Goal: Information Seeking & Learning: Learn about a topic

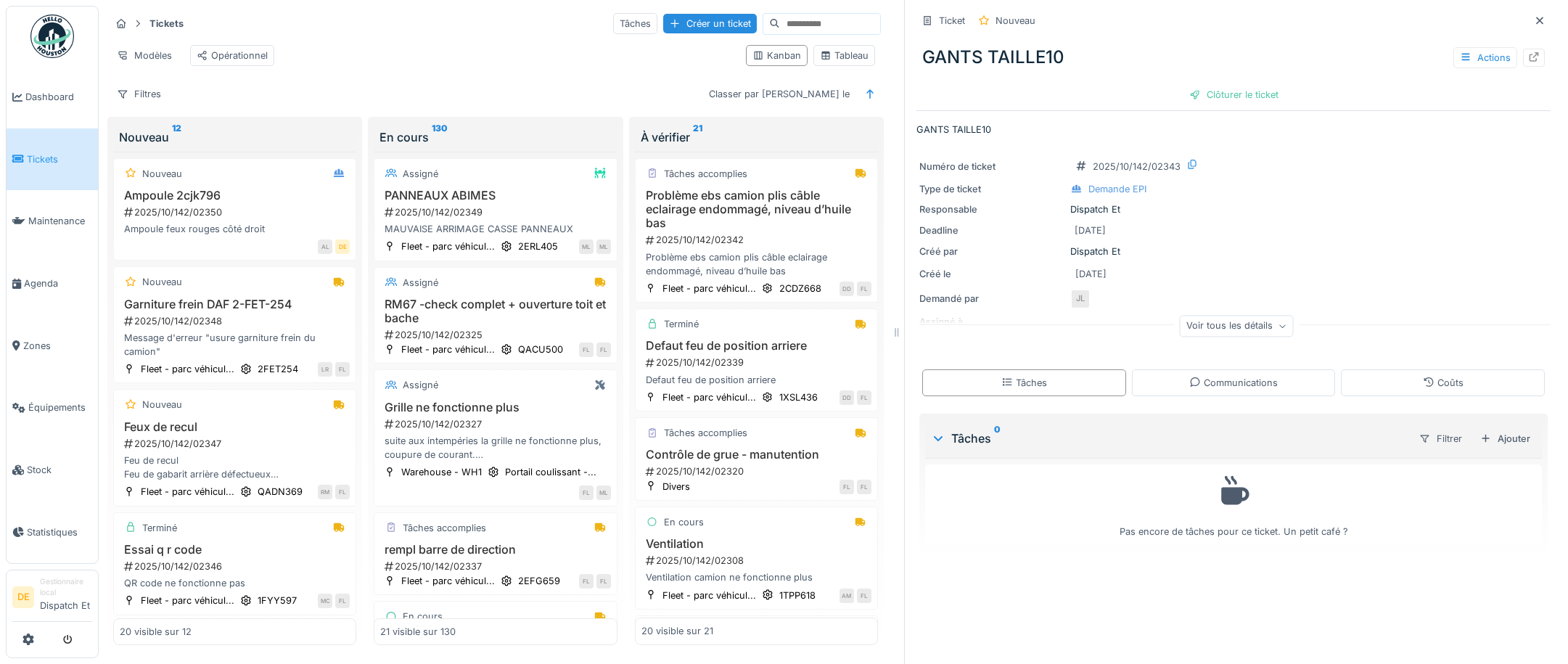
click at [780, 23] on input at bounding box center [830, 24] width 100 height 20
click at [43, 410] on span "Équipements" at bounding box center [60, 408] width 64 height 14
click at [39, 221] on span "Maintenance" at bounding box center [60, 221] width 64 height 14
click at [69, 233] on link "Maintenance" at bounding box center [51, 221] width 91 height 62
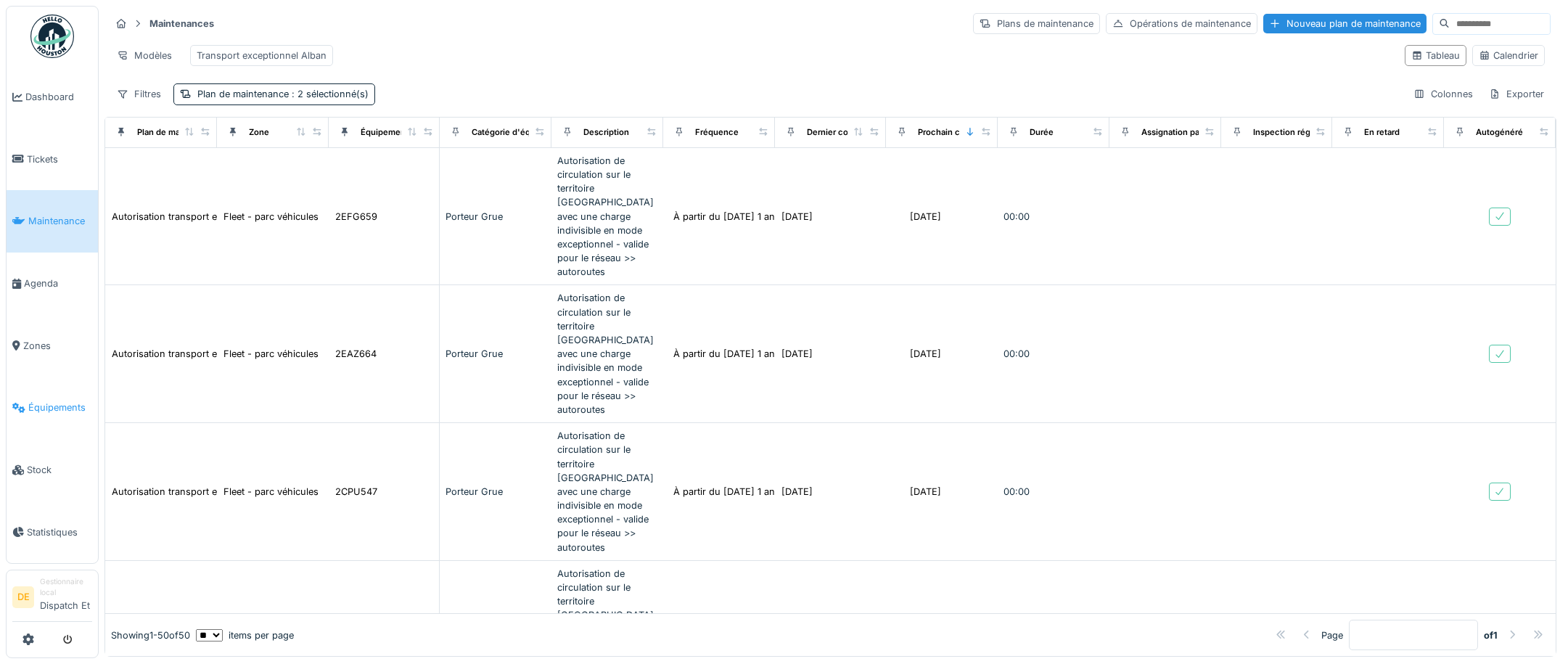
click at [45, 405] on span "Équipements" at bounding box center [60, 408] width 64 height 14
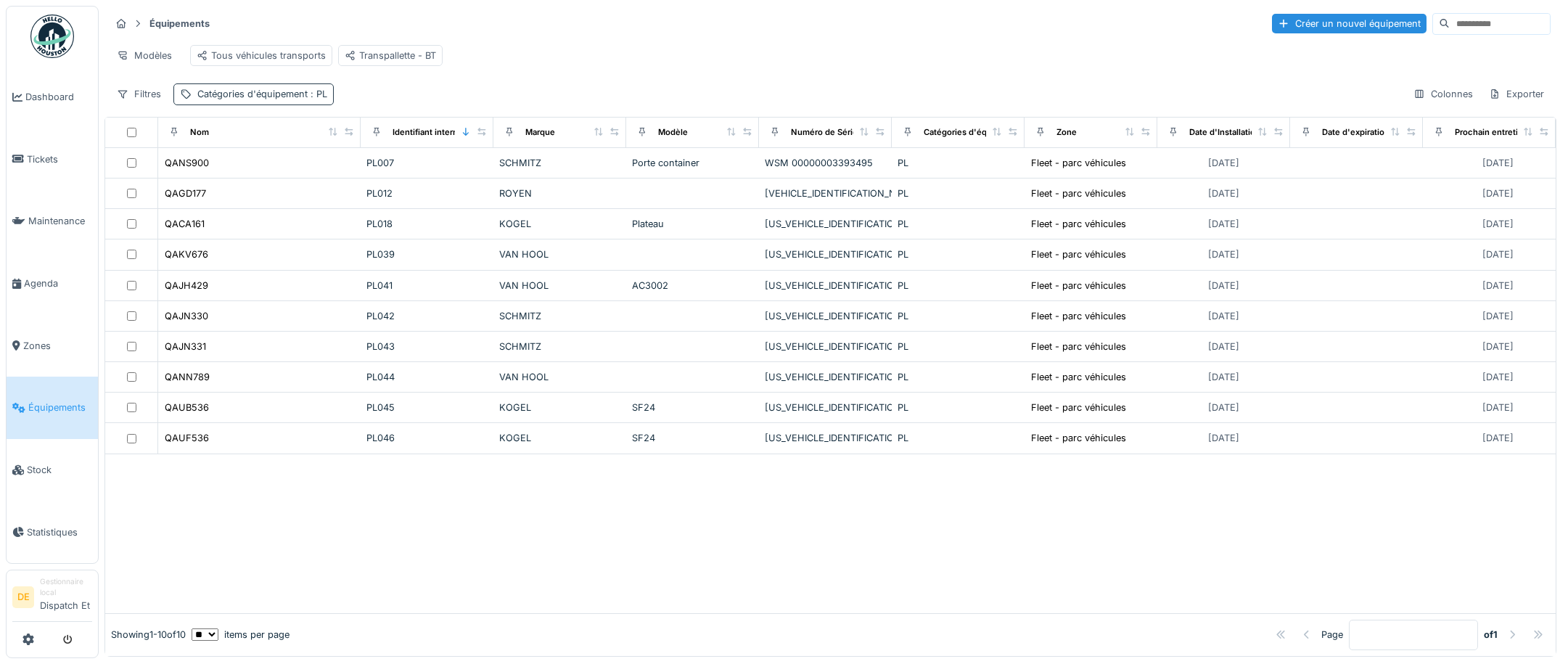
click at [249, 101] on div "Catégories d'équipement : PL" at bounding box center [262, 94] width 130 height 14
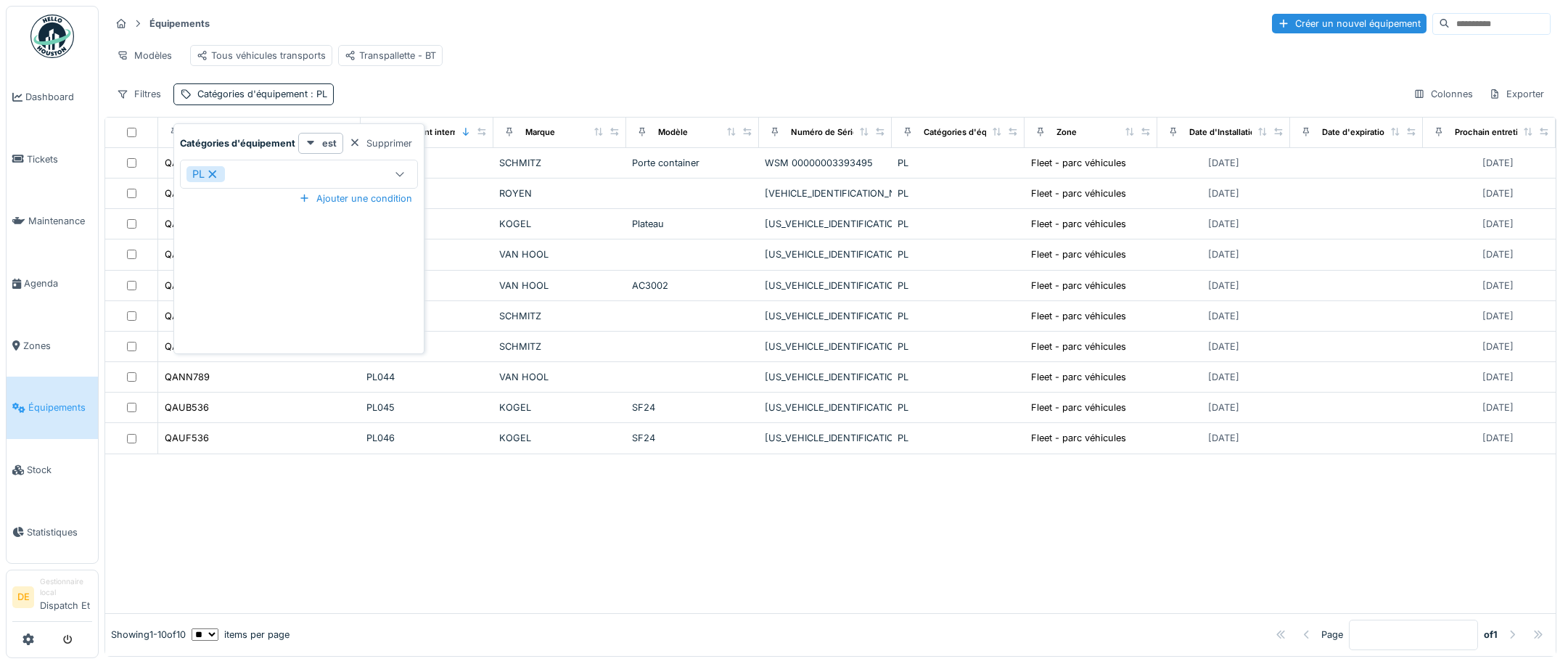
click at [213, 171] on icon at bounding box center [213, 174] width 13 height 10
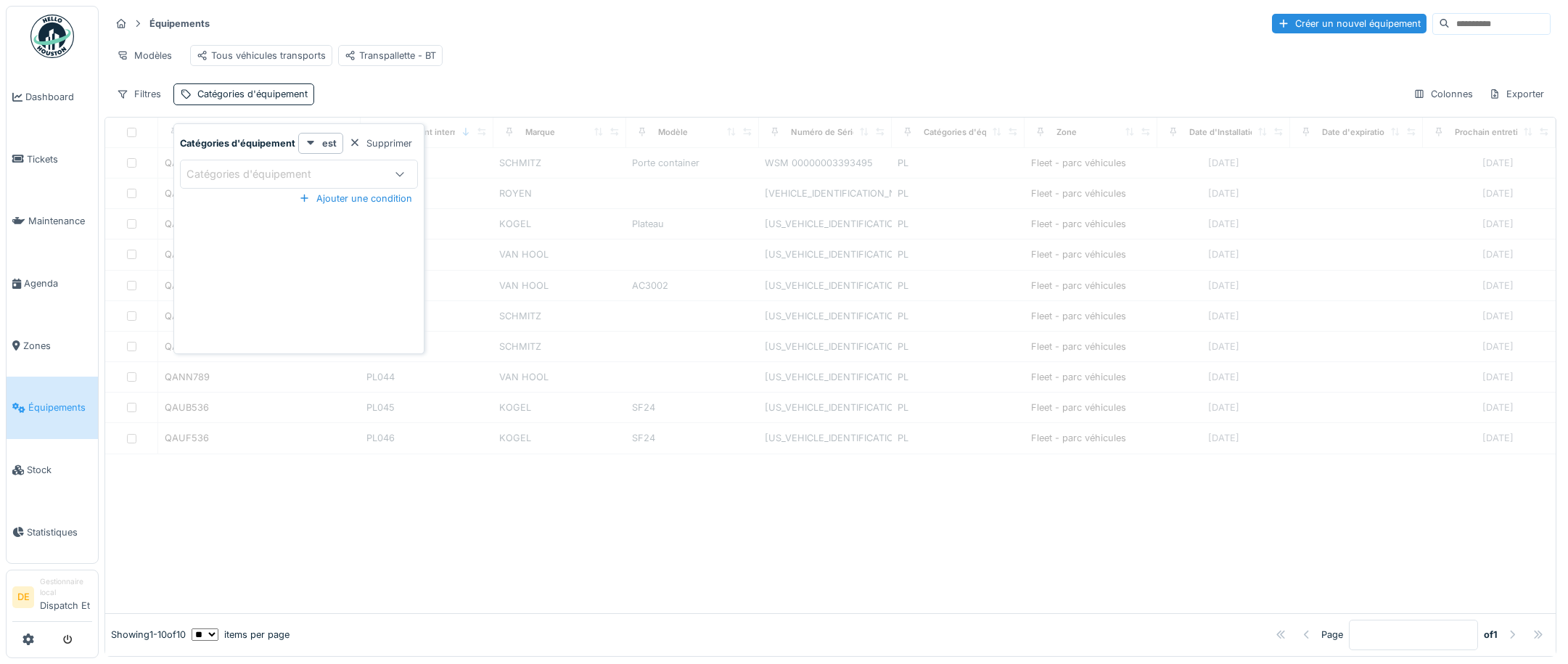
click at [396, 175] on icon at bounding box center [400, 175] width 8 height 5
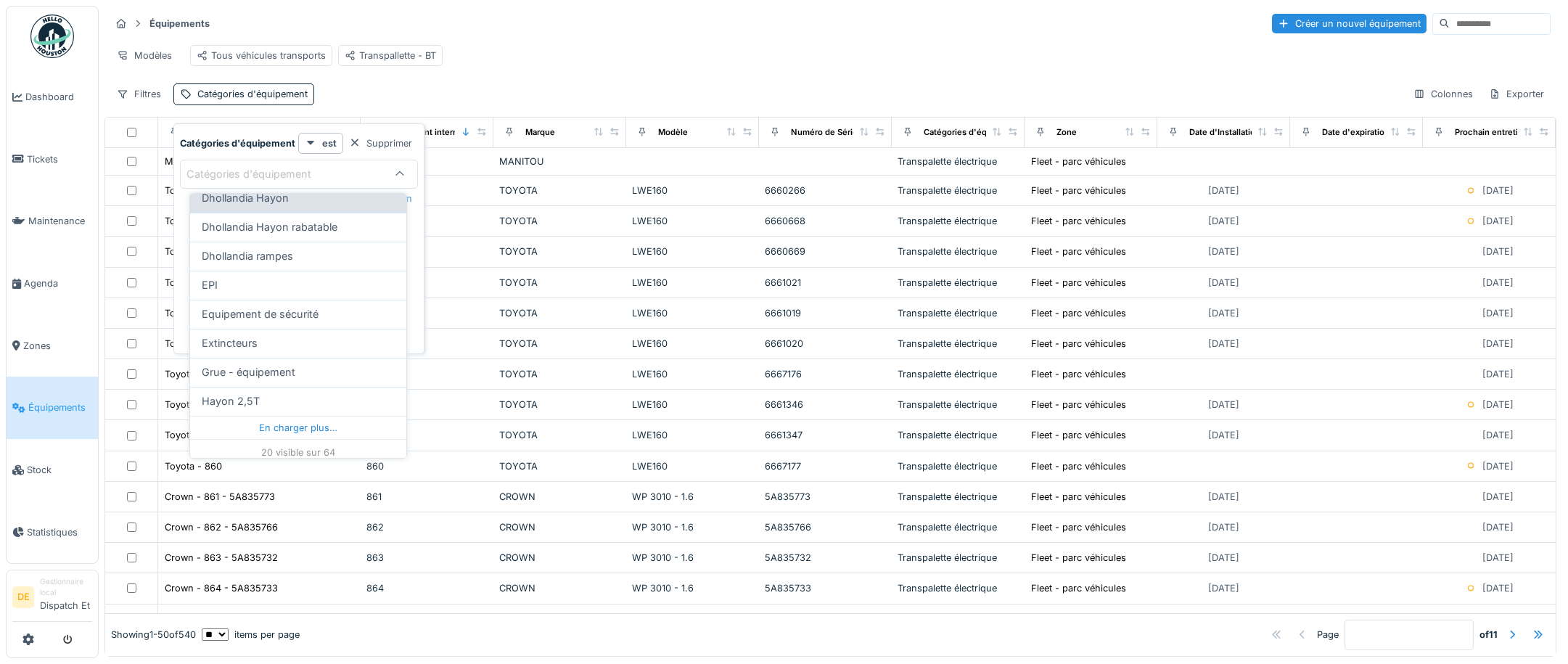
scroll to position [458, 0]
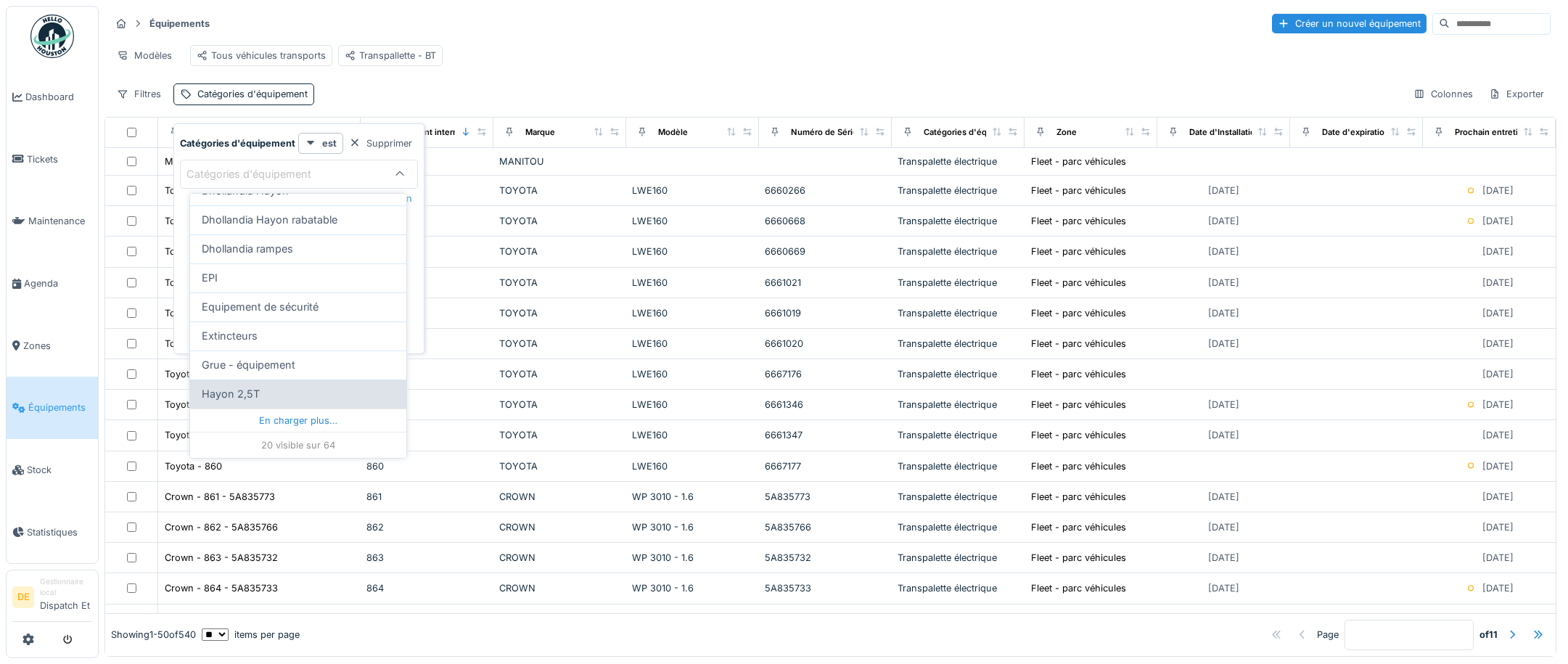
click at [309, 418] on div "En charger plus…" at bounding box center [298, 420] width 217 height 23
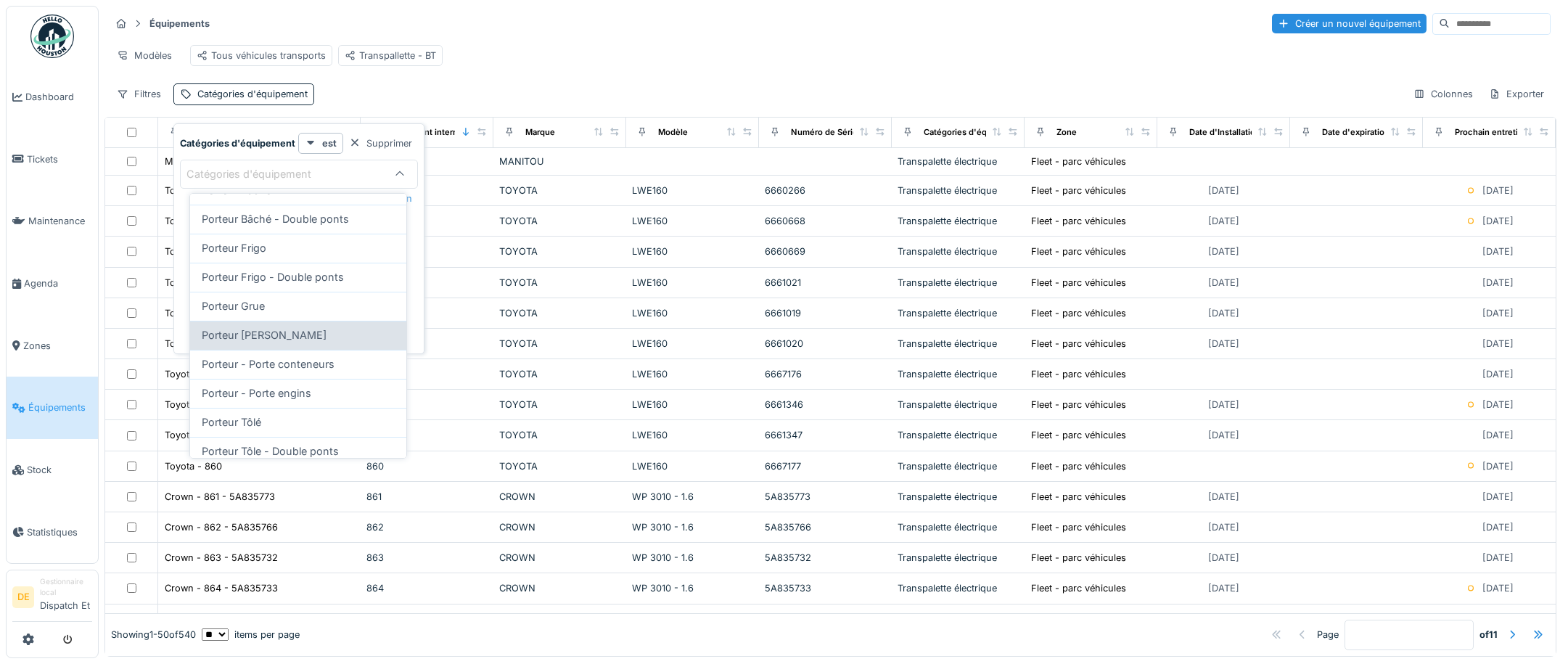
scroll to position [1039, 0]
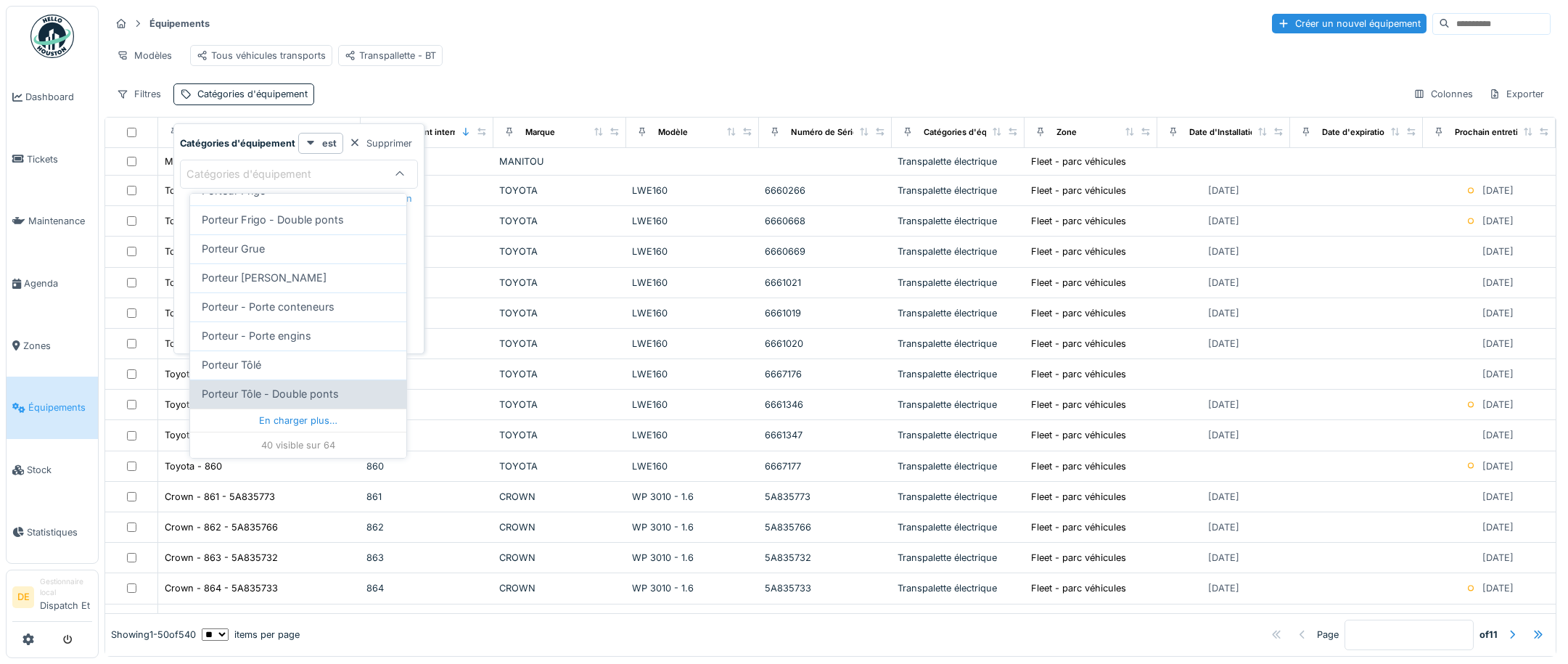
click at [298, 415] on div "En charger plus…" at bounding box center [298, 420] width 217 height 23
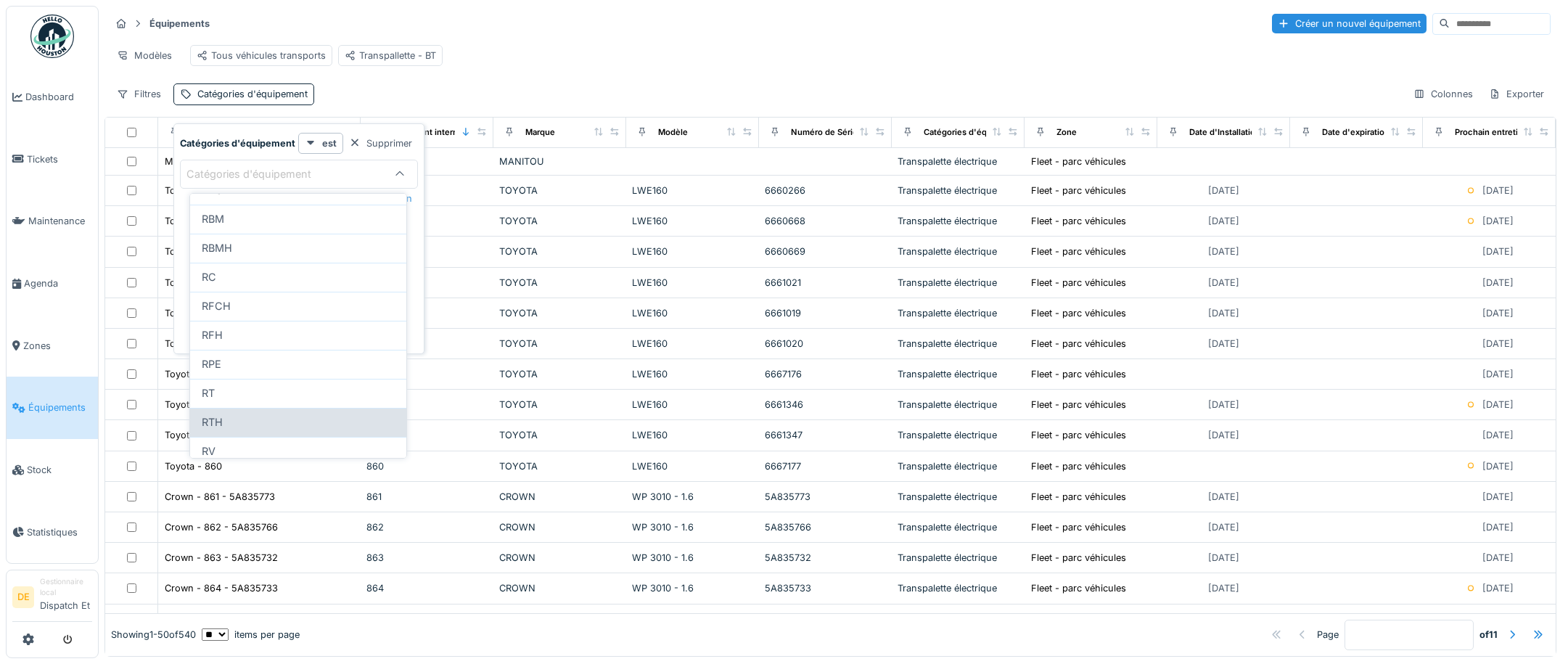
scroll to position [1475, 0]
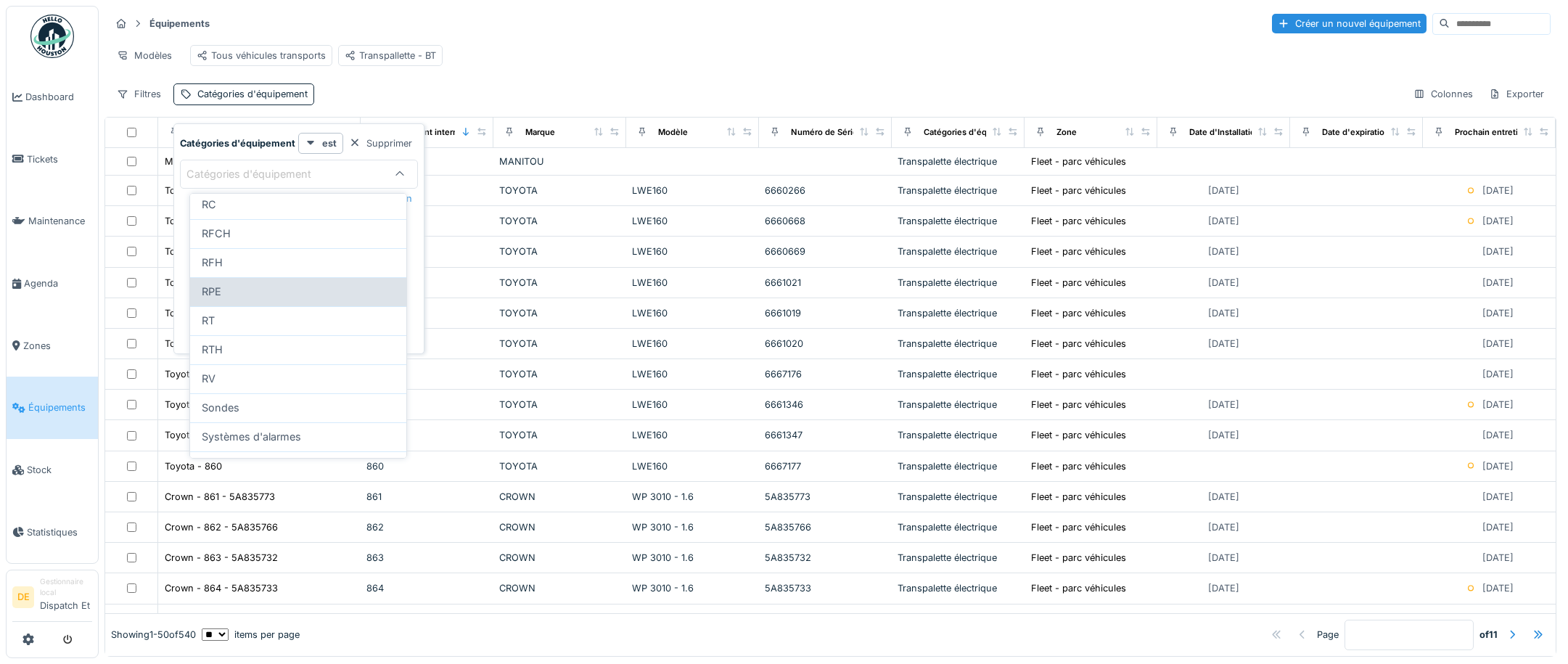
click at [243, 300] on div "RPE" at bounding box center [298, 291] width 193 height 16
type input "***"
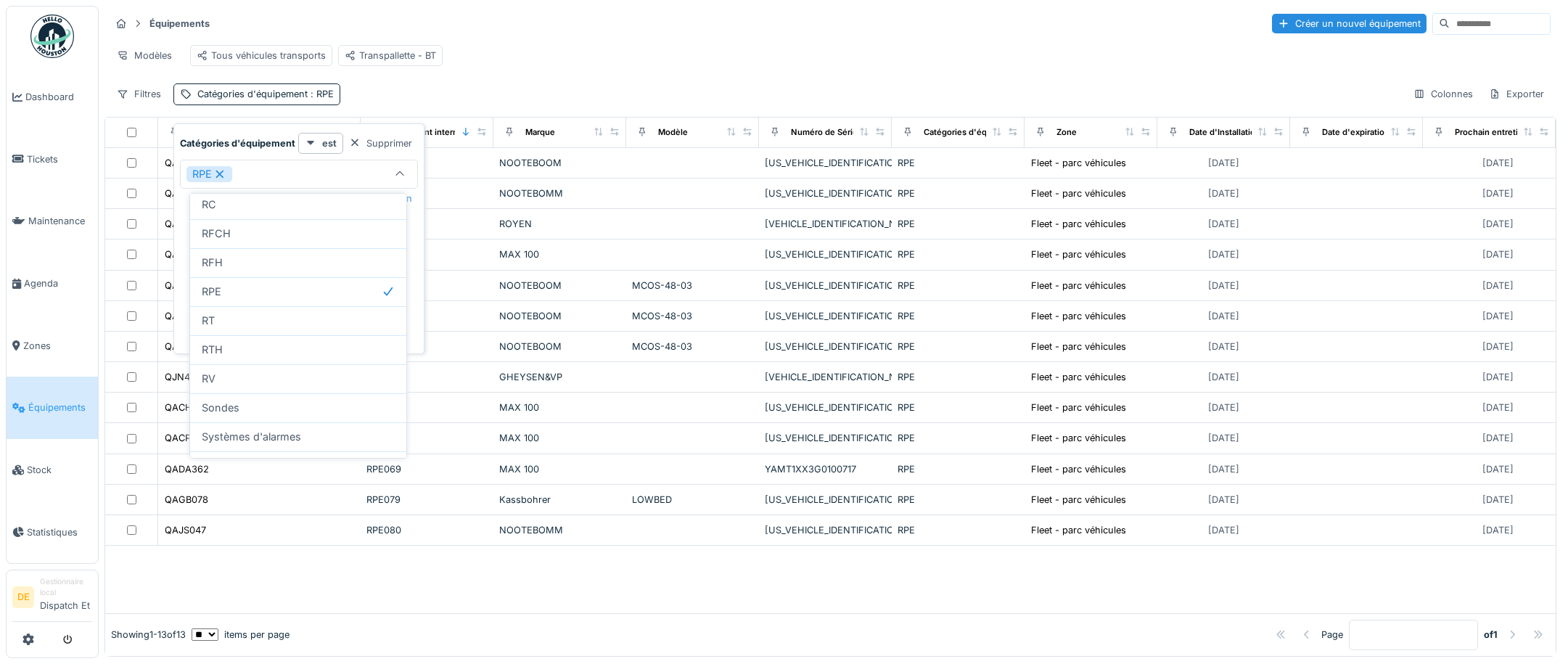
click at [467, 89] on div "Équipements Créer un nouvel équipement Modèles Tous véhicules transports Transp…" at bounding box center [830, 58] width 1452 height 105
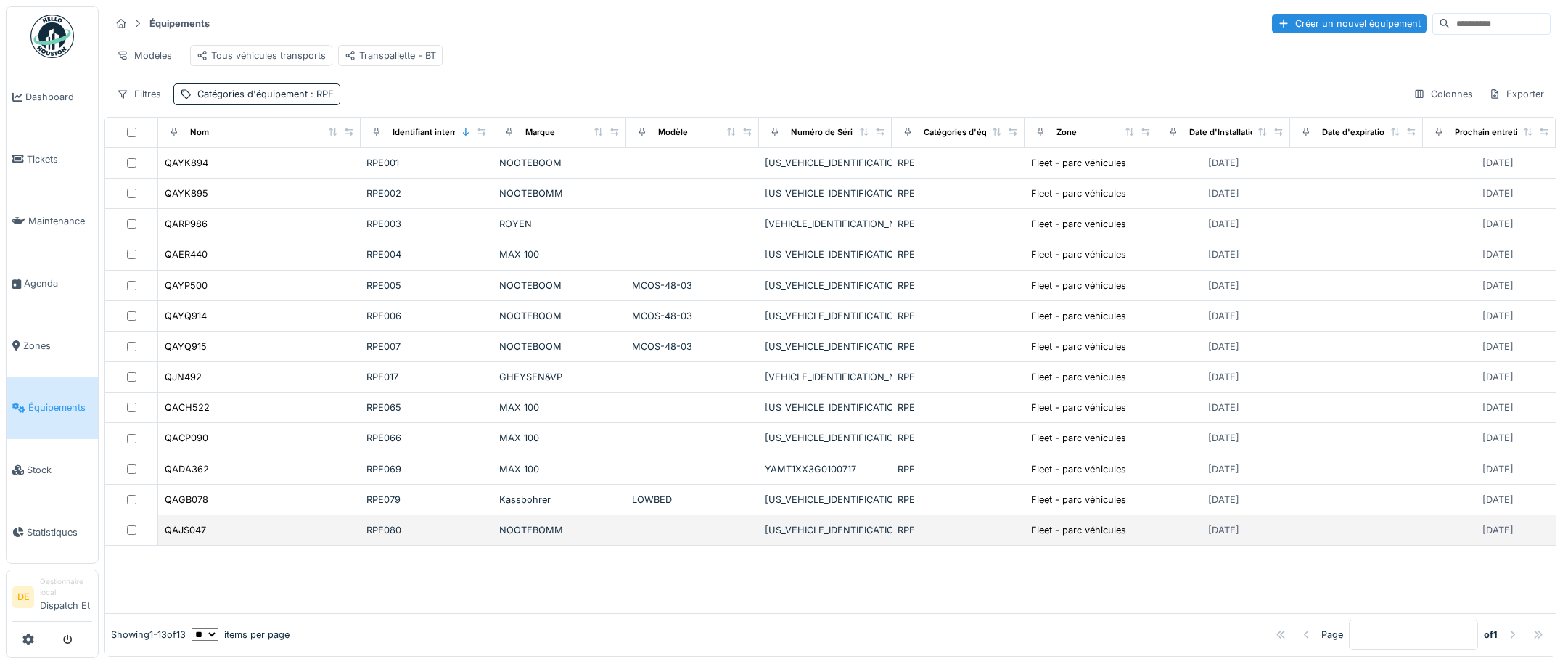
click at [393, 537] on div "RPE080" at bounding box center [427, 531] width 122 height 14
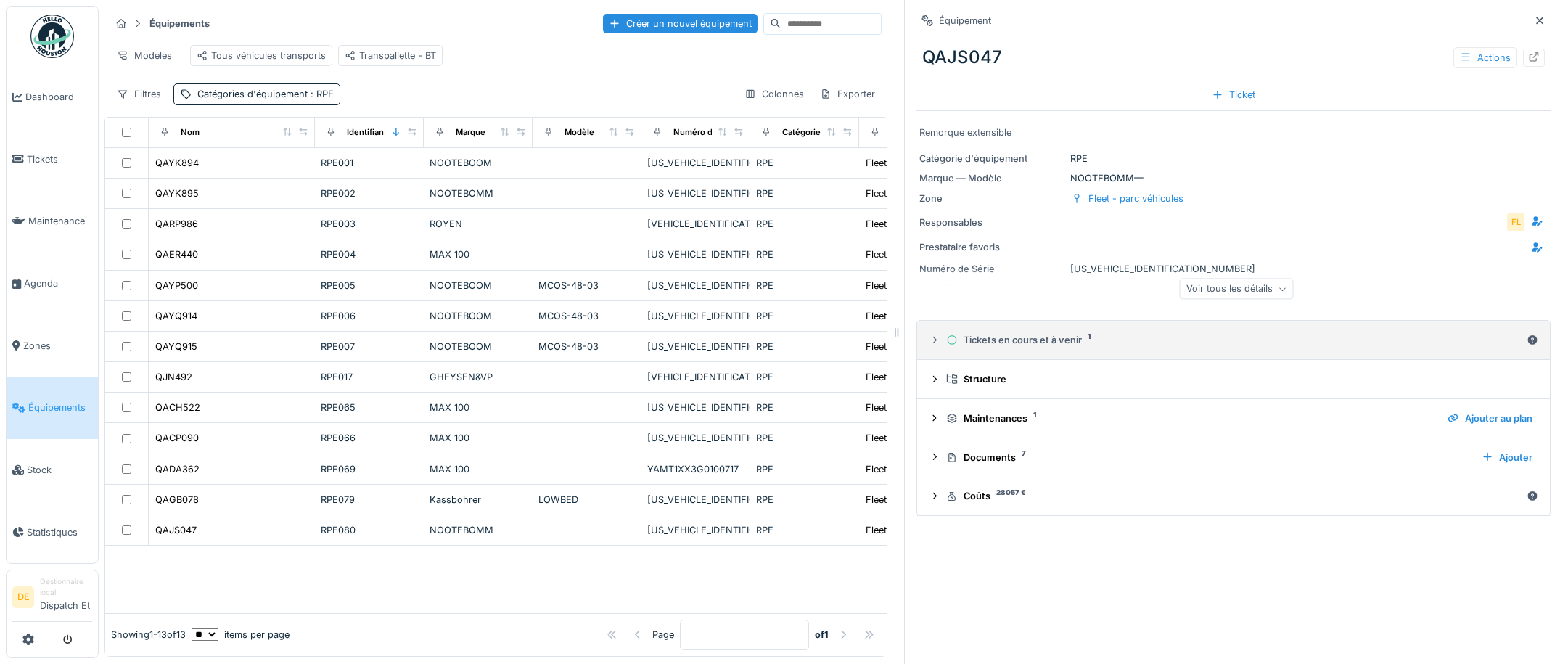
click at [1002, 341] on div "Tickets en cours et à venir 1" at bounding box center [1233, 340] width 575 height 14
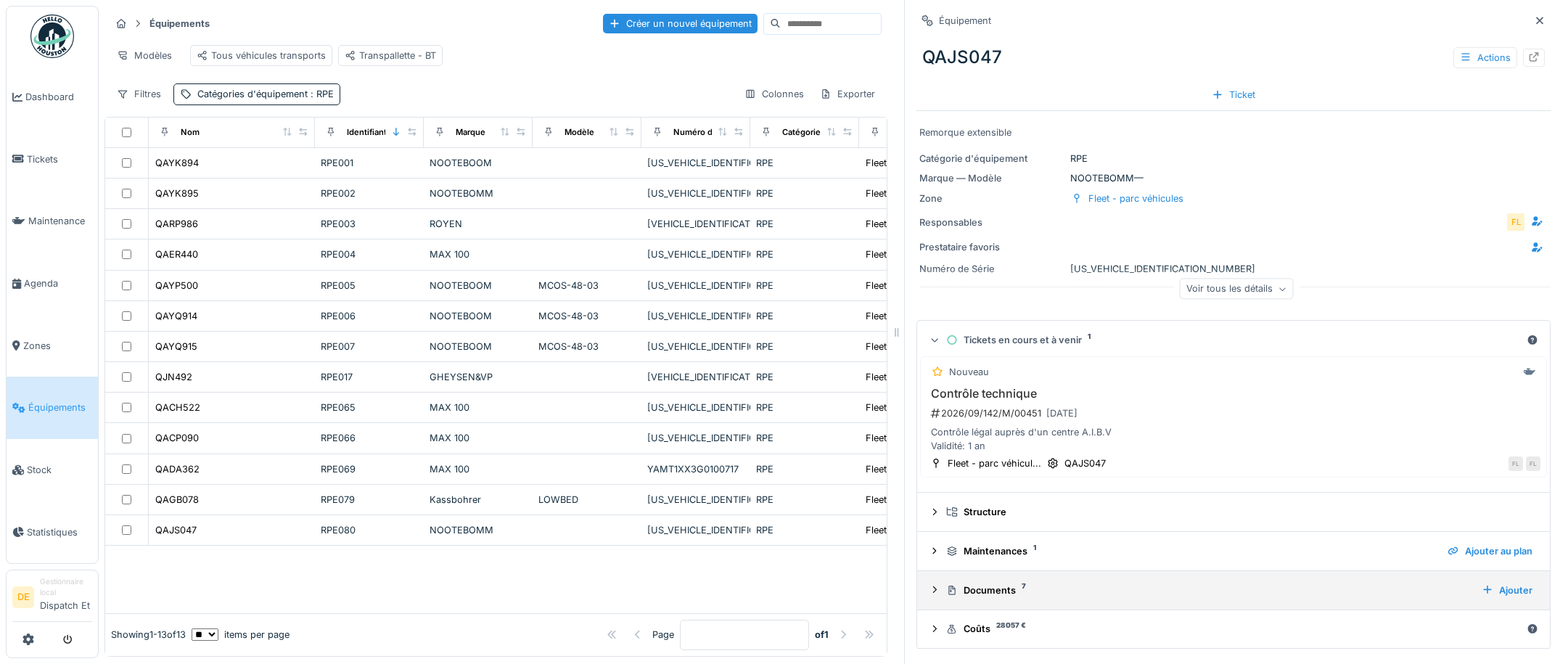
click at [988, 592] on div "Documents 7" at bounding box center [1207, 591] width 523 height 14
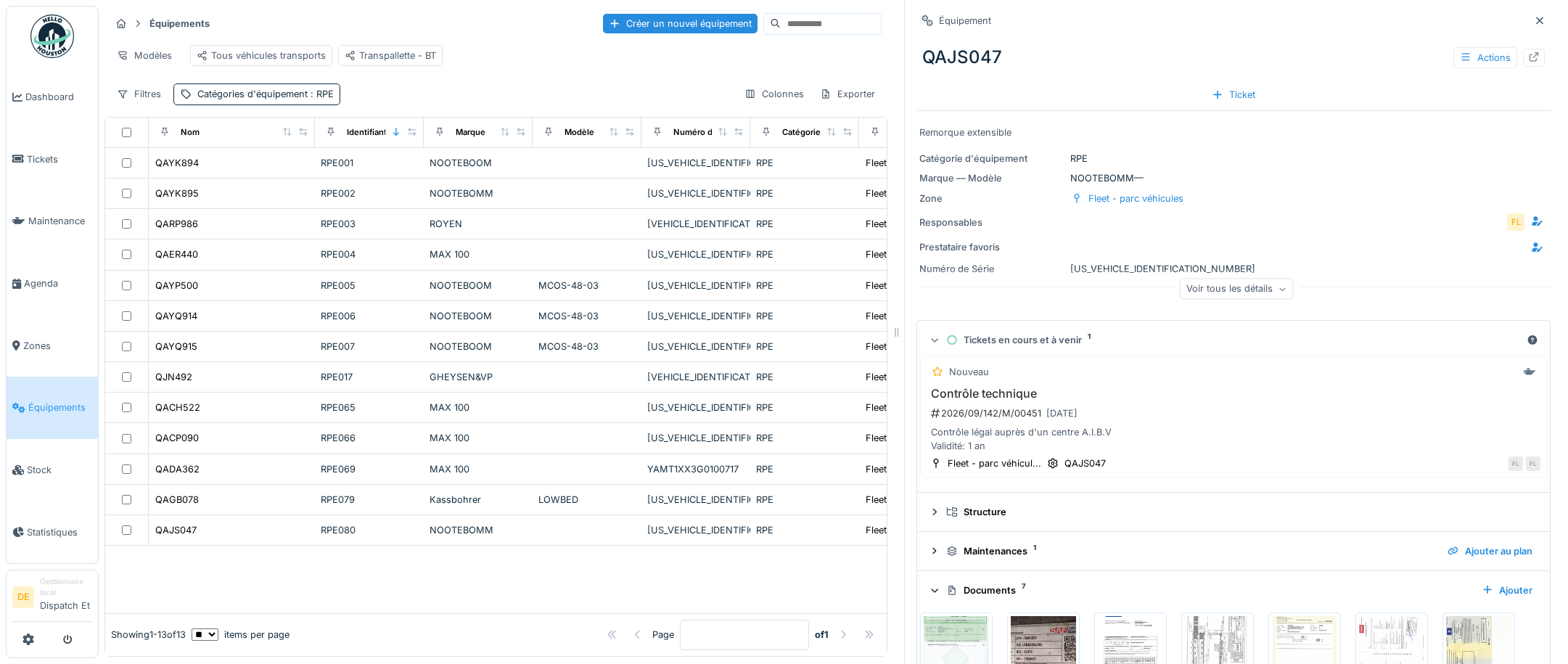
scroll to position [128, 0]
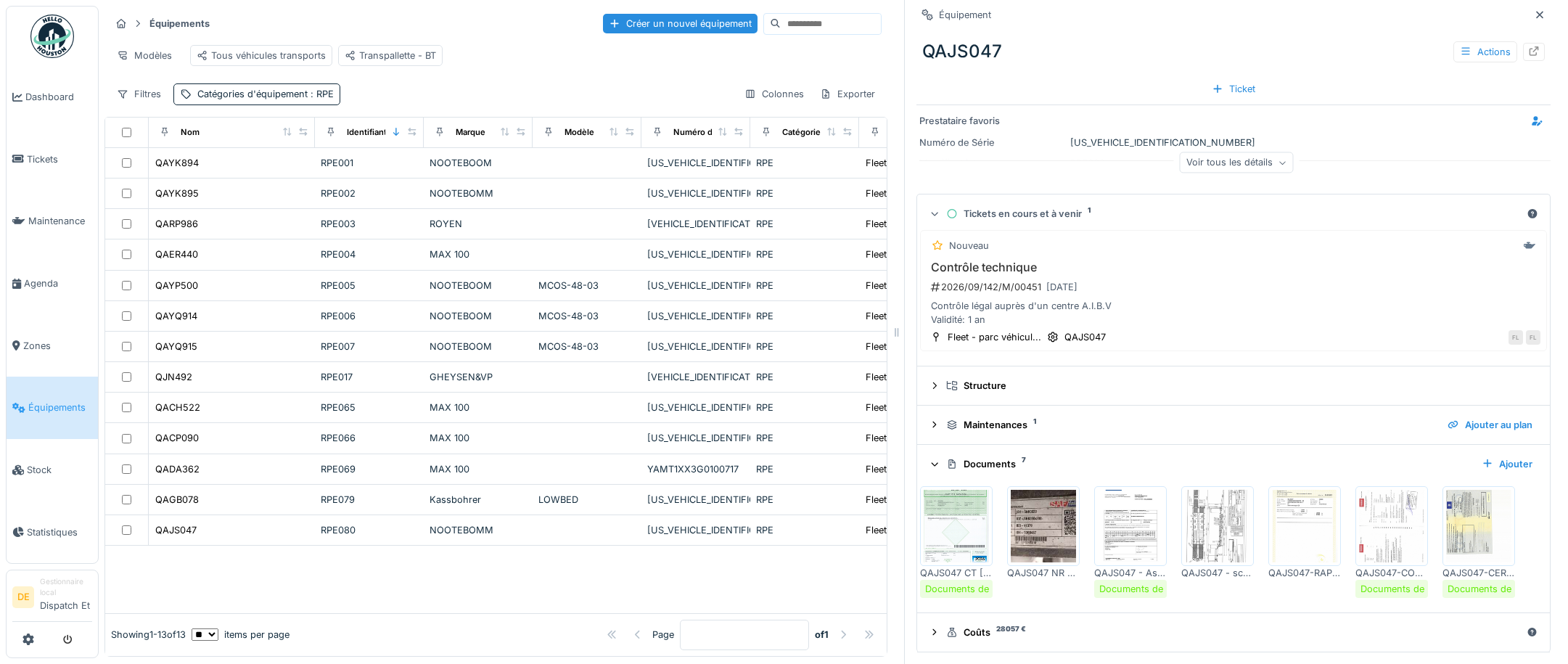
click at [934, 532] on img at bounding box center [957, 526] width 65 height 72
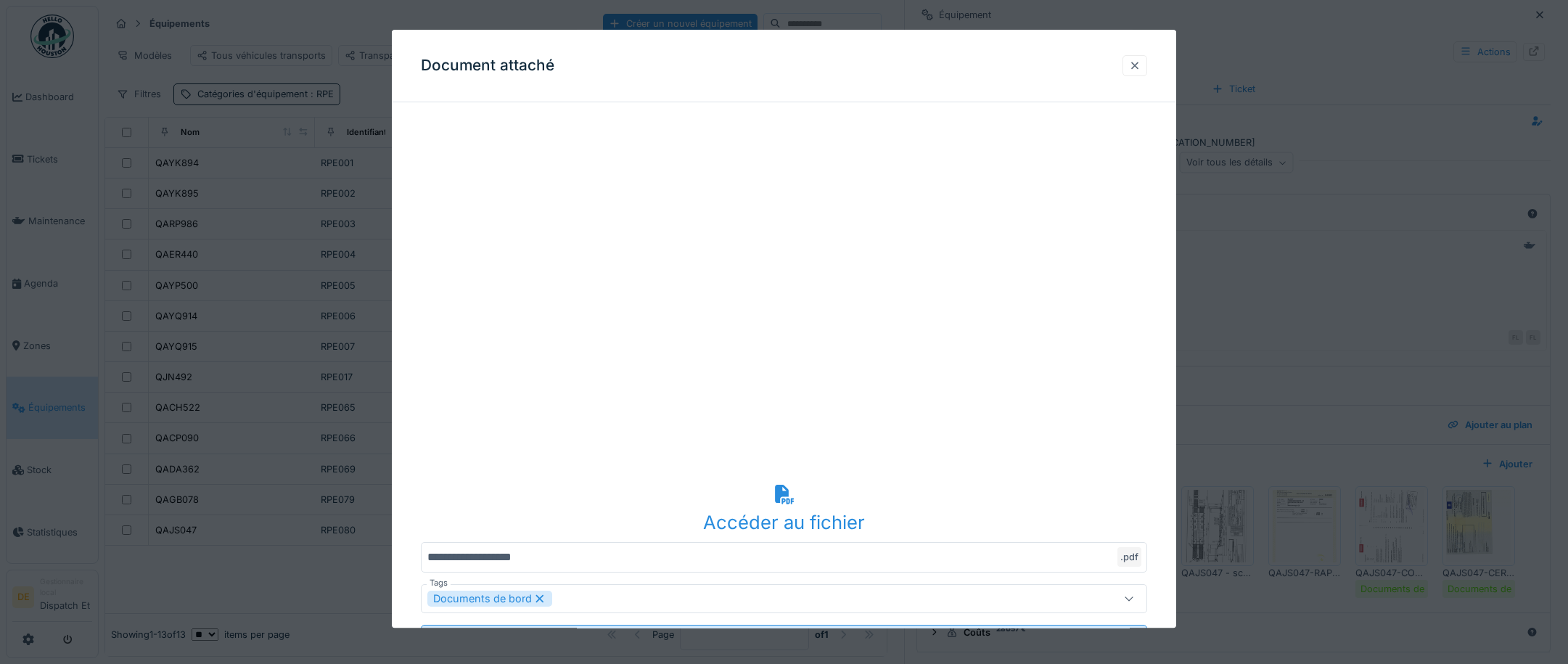
click at [1140, 65] on div at bounding box center [1134, 65] width 12 height 14
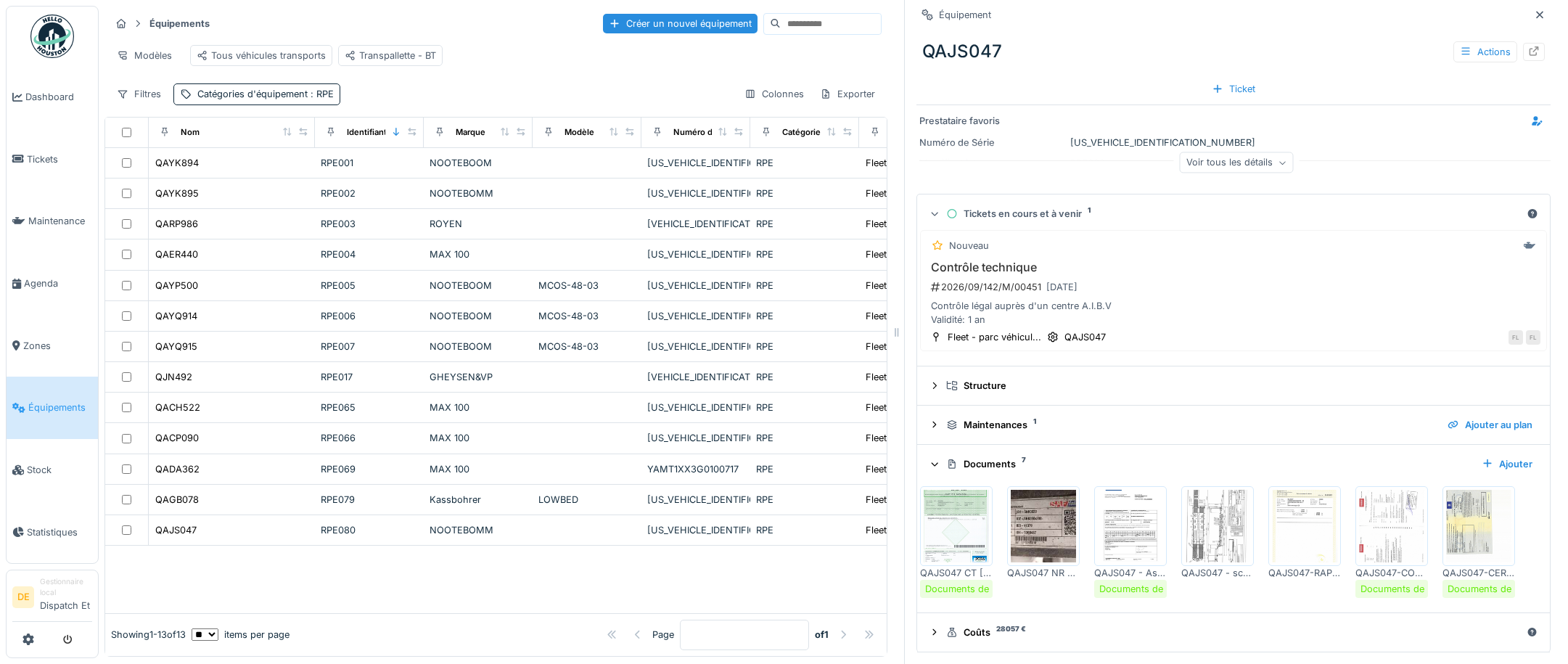
click at [1115, 520] on img at bounding box center [1130, 526] width 65 height 72
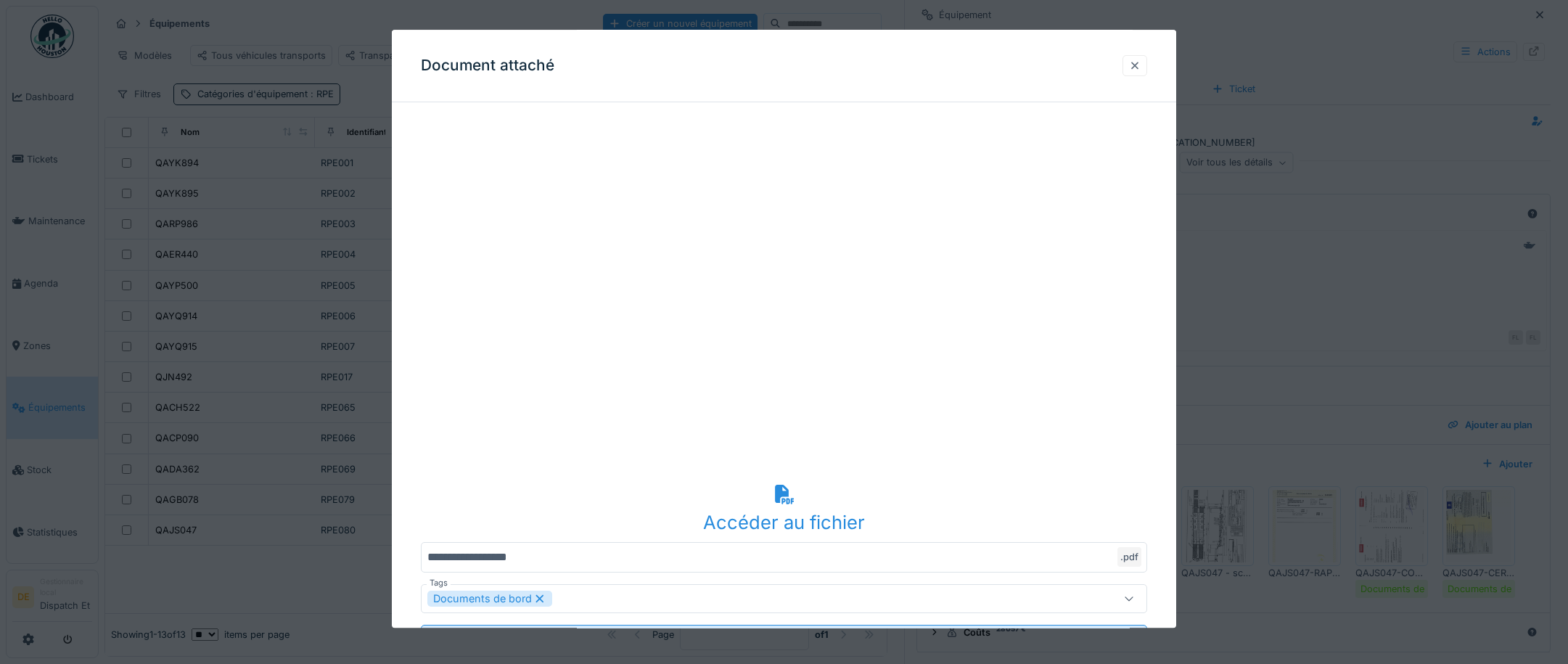
click at [1147, 61] on div at bounding box center [1135, 65] width 25 height 21
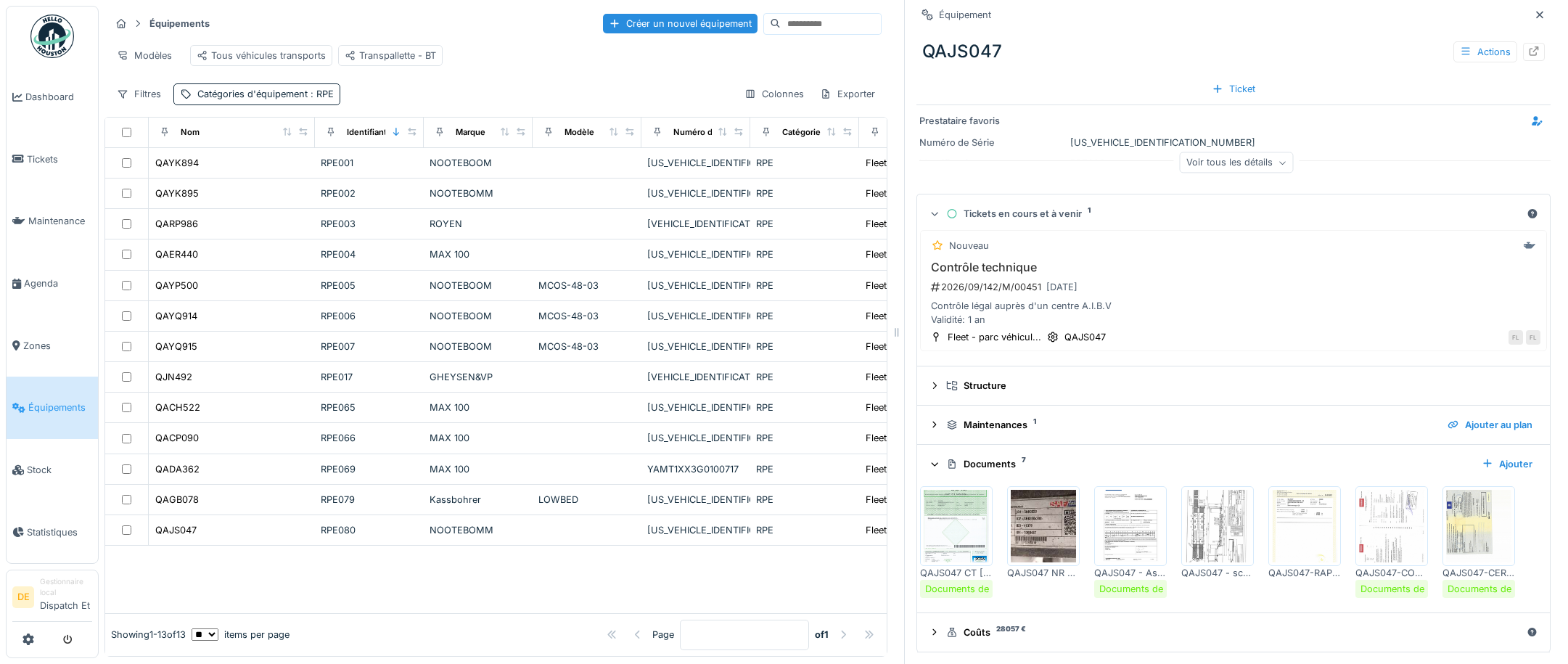
drag, startPoint x: 907, startPoint y: 42, endPoint x: 914, endPoint y: 41, distance: 7.1
click at [916, 41] on div "QAJS047 Actions" at bounding box center [1233, 51] width 634 height 37
click at [916, 47] on div "QAJS047 Actions" at bounding box center [1233, 51] width 634 height 37
